Goal: Task Accomplishment & Management: Use online tool/utility

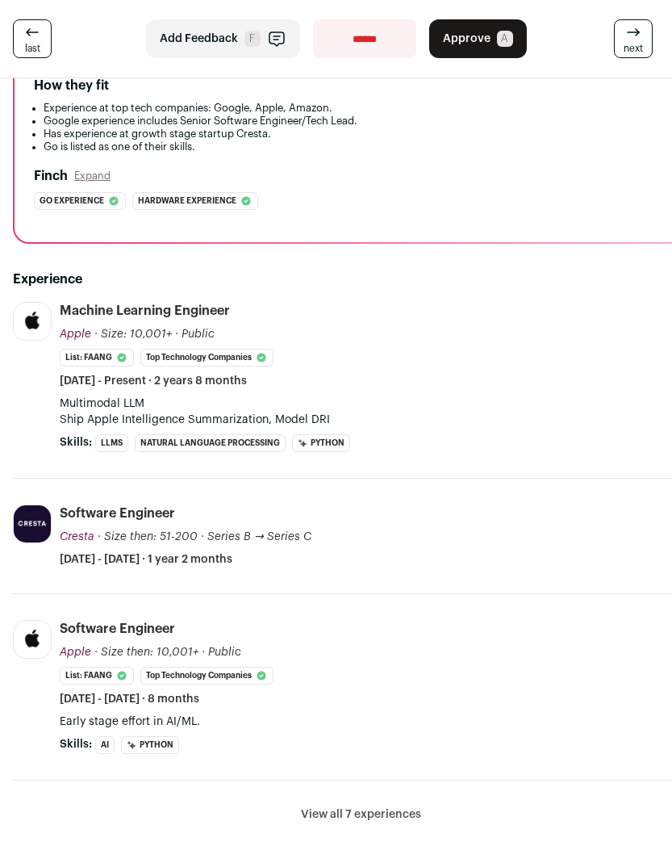
scroll to position [196, 0]
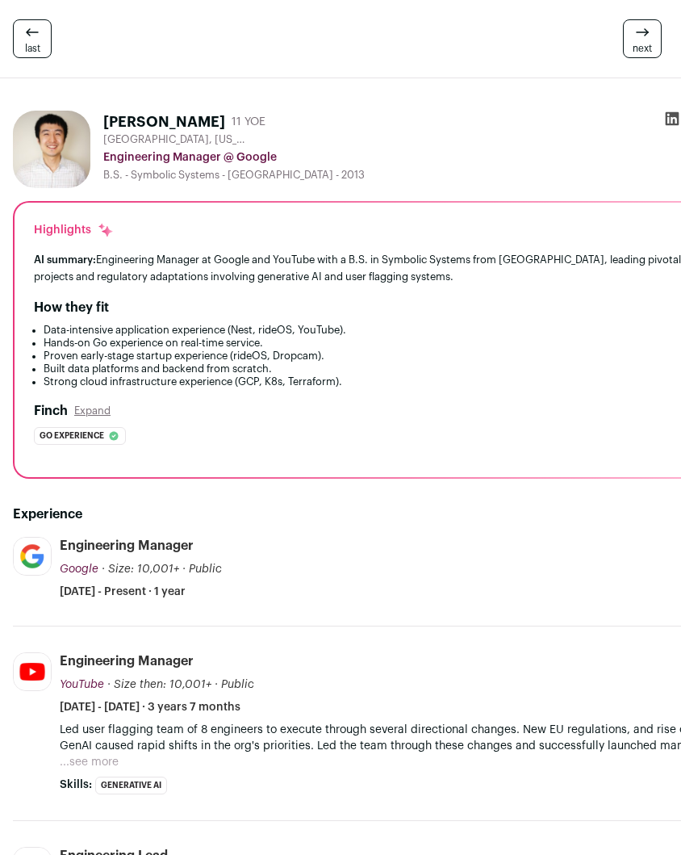
click at [667, 119] on icon at bounding box center [673, 119] width 14 height 14
